Goal: Transaction & Acquisition: Purchase product/service

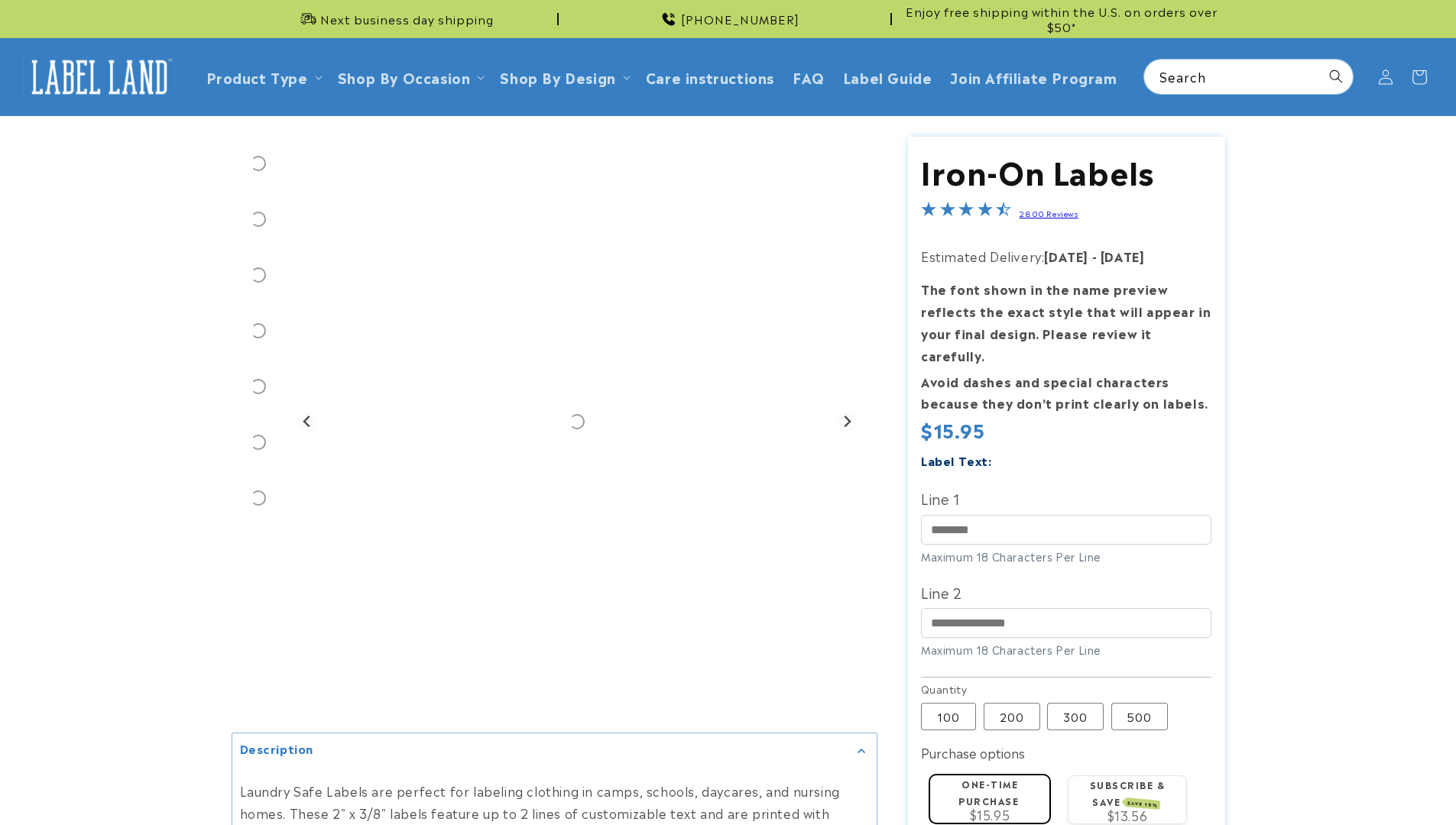
click at [1127, 778] on label "Subscribe & save SAVE 15%" at bounding box center [1127, 793] width 76 height 30
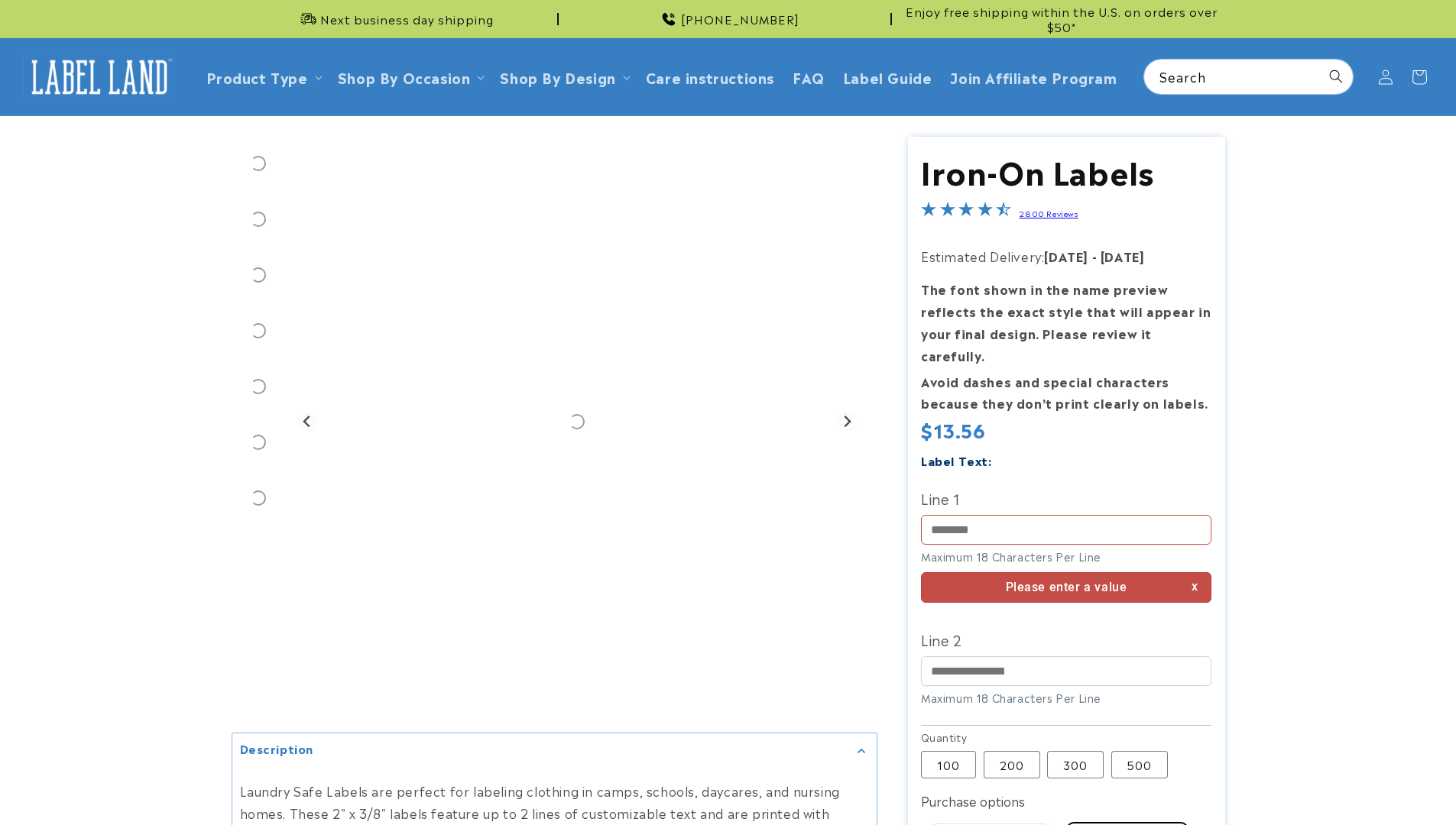
scroll to position [129, 0]
